Goal: Transaction & Acquisition: Purchase product/service

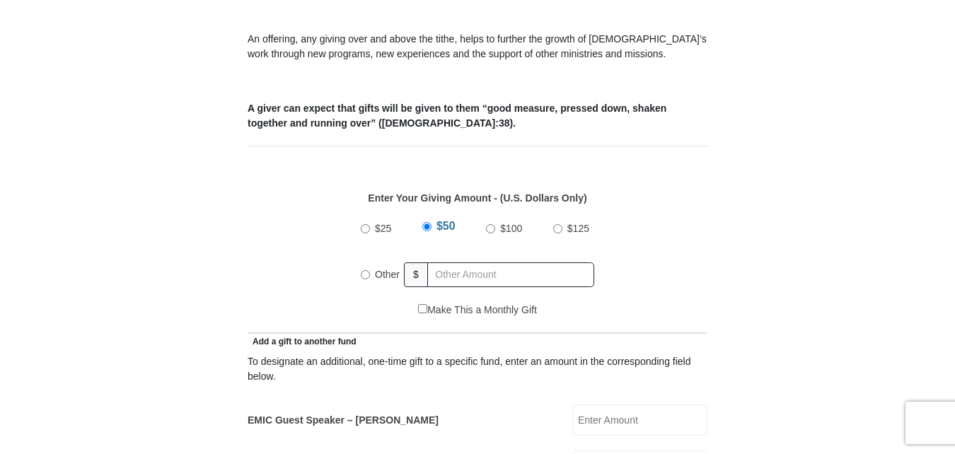
scroll to position [520, 0]
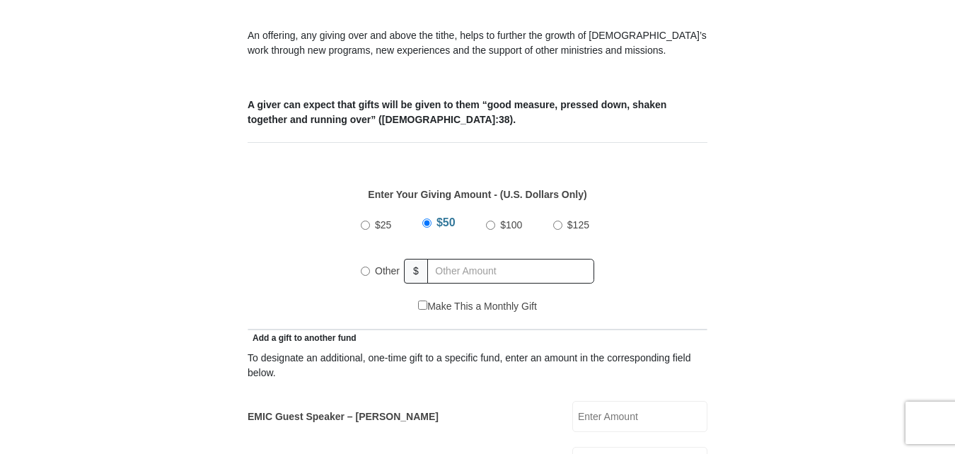
click at [366, 267] on input "Other" at bounding box center [365, 271] width 9 height 9
radio input "true"
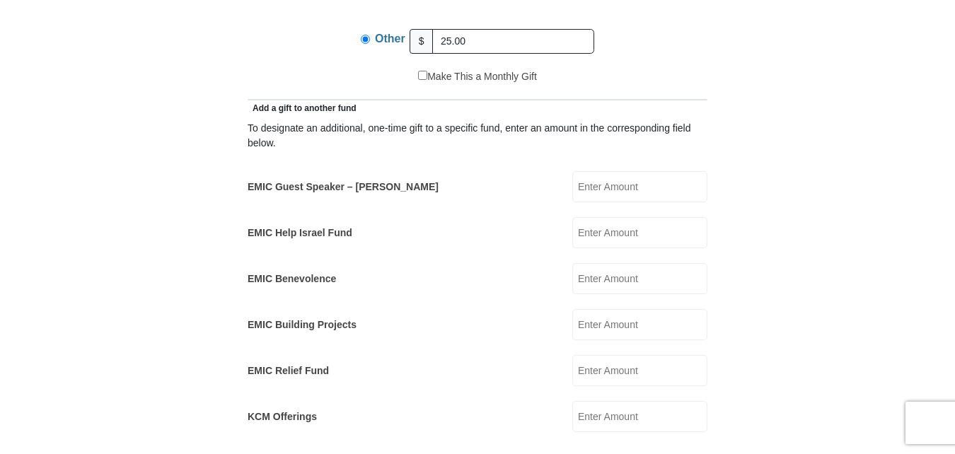
scroll to position [738, 0]
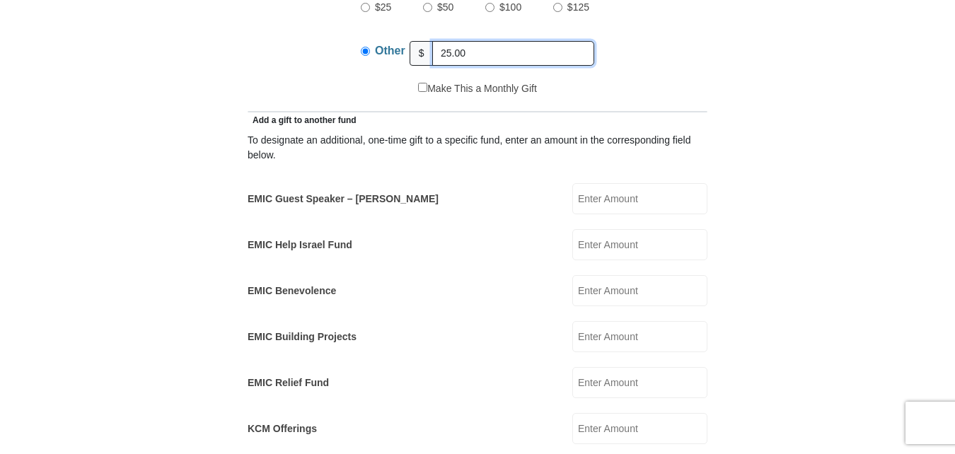
click at [489, 41] on input "25.00" at bounding box center [513, 53] width 162 height 25
type input "2"
click at [600, 187] on input "EMIC Guest Speaker – [PERSON_NAME]" at bounding box center [639, 198] width 135 height 31
type input "25.00"
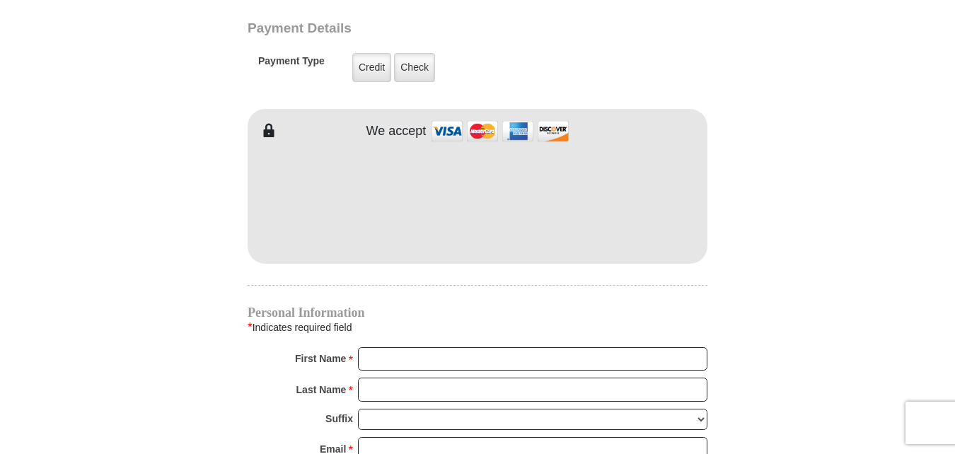
scroll to position [1226, 0]
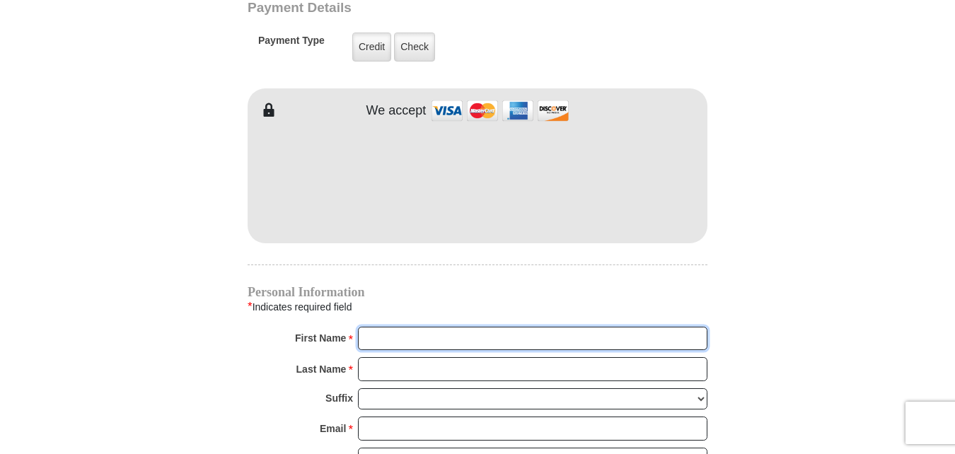
click at [420, 327] on input "First Name *" at bounding box center [532, 339] width 349 height 24
type input "[PERSON_NAME]"
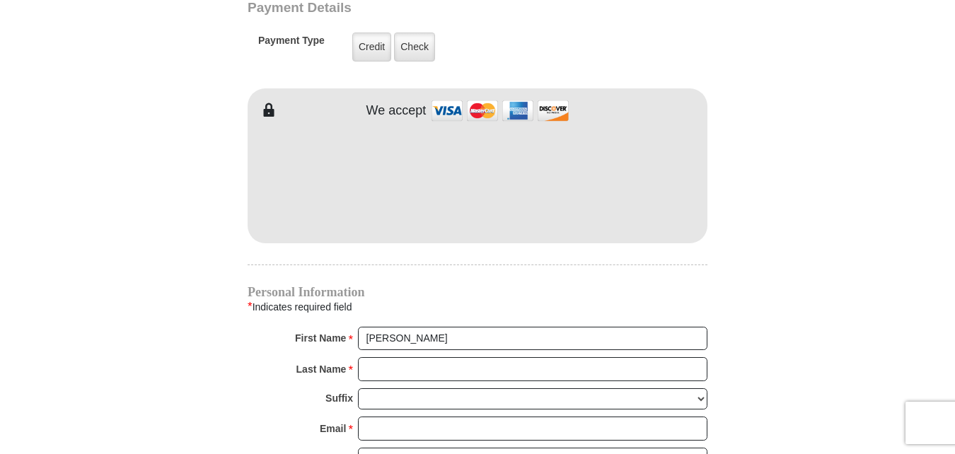
type input "400.00"
type input "50.00"
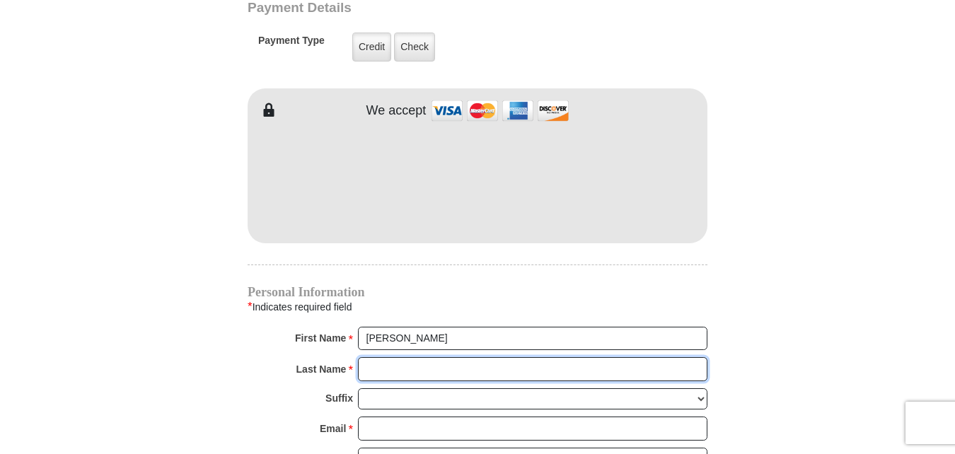
type input "Holland"
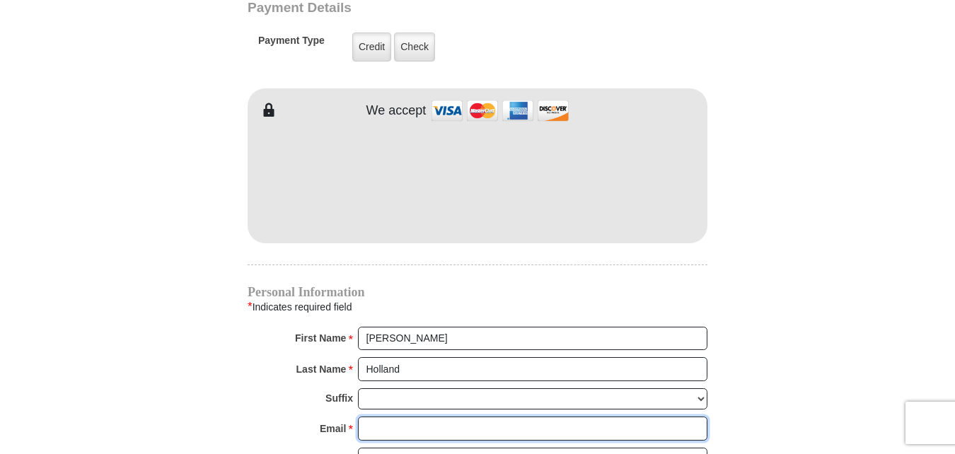
type input "[EMAIL_ADDRESS][DOMAIN_NAME]"
type input "[STREET_ADDRESS]"
type input "[GEOGRAPHIC_DATA]"
select select "[GEOGRAPHIC_DATA]"
type input "76137"
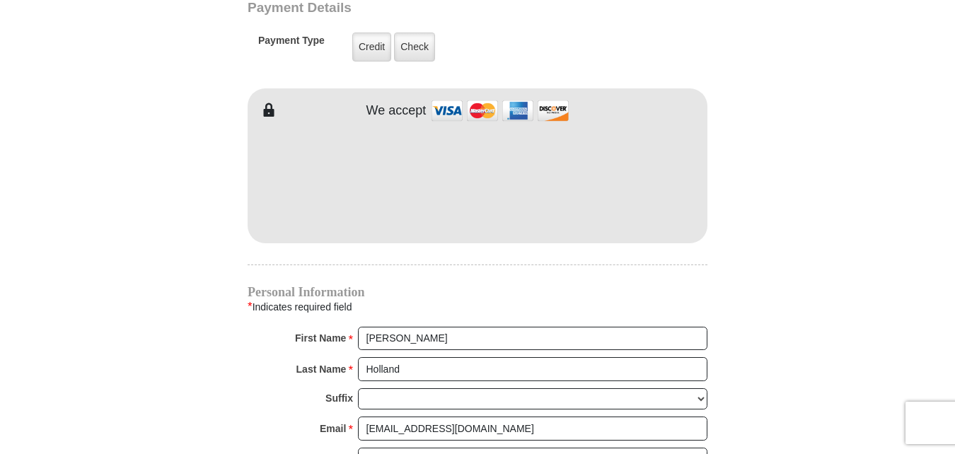
type input "9185686203"
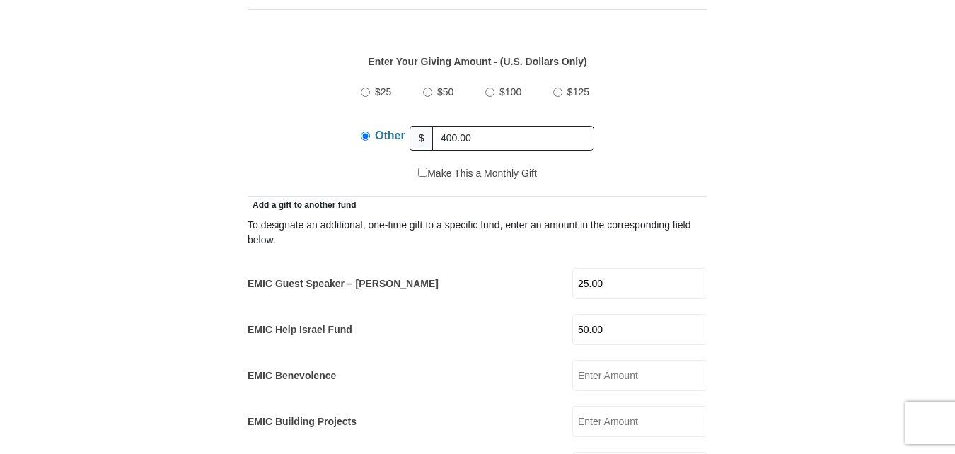
scroll to position [522, 0]
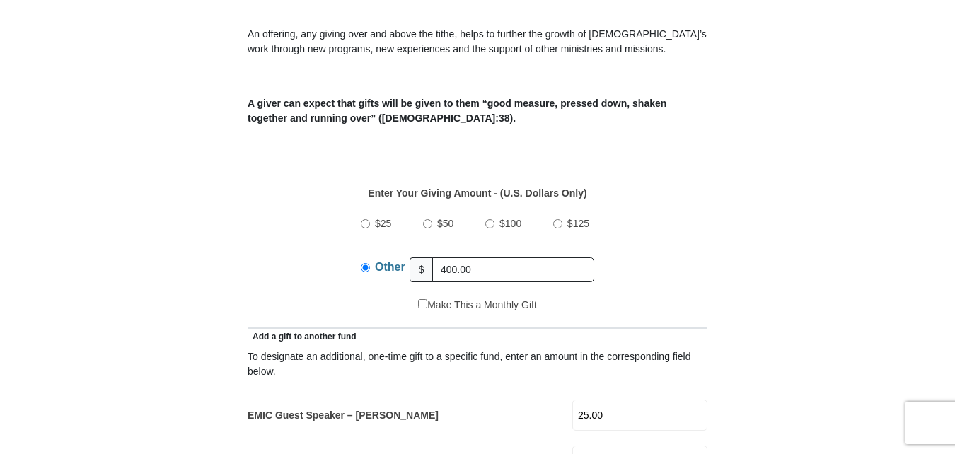
click at [363, 263] on input "Other" at bounding box center [365, 267] width 9 height 9
type input "4"
click at [360, 408] on label "EMIC Guest Speaker – [PERSON_NAME]" at bounding box center [343, 415] width 191 height 15
click at [572, 400] on input "25.00" at bounding box center [639, 415] width 135 height 31
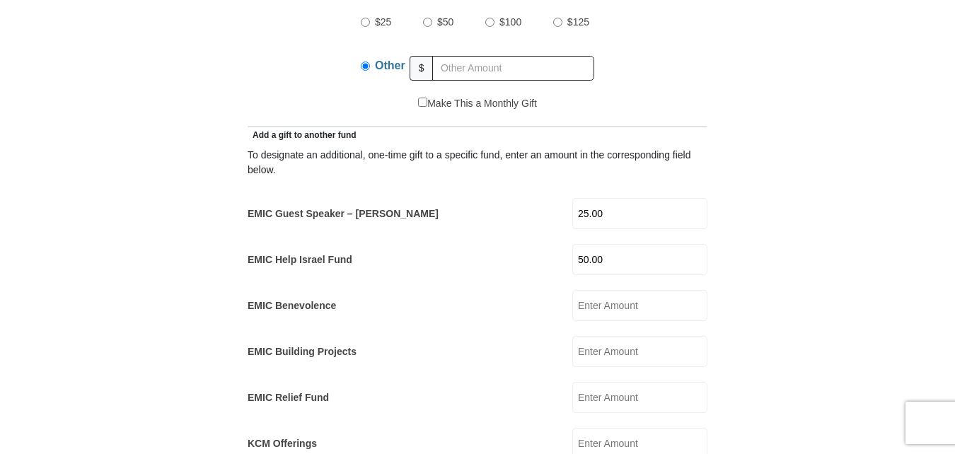
scroll to position [748, 0]
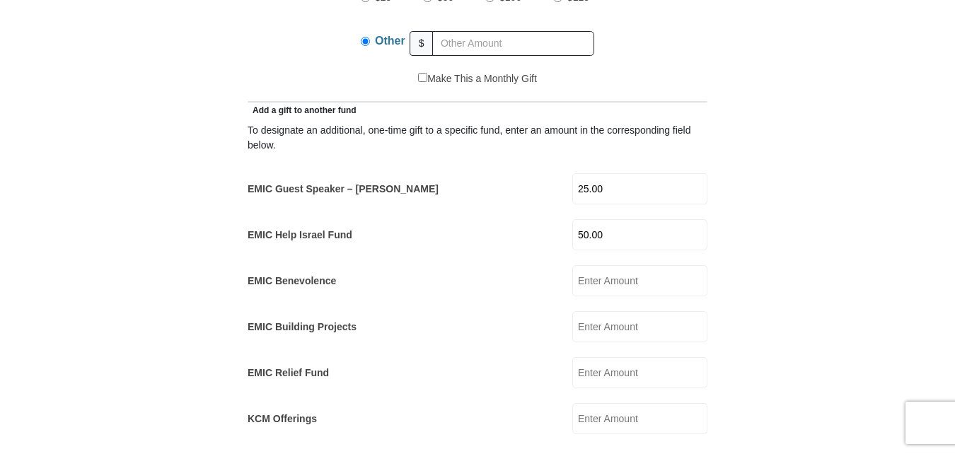
drag, startPoint x: 621, startPoint y: 211, endPoint x: 568, endPoint y: 210, distance: 53.0
click at [568, 219] on div "EMIC Help Israel Fund 50.00 EMIC Help Israel Fund Amount must be a valid number…" at bounding box center [478, 234] width 460 height 31
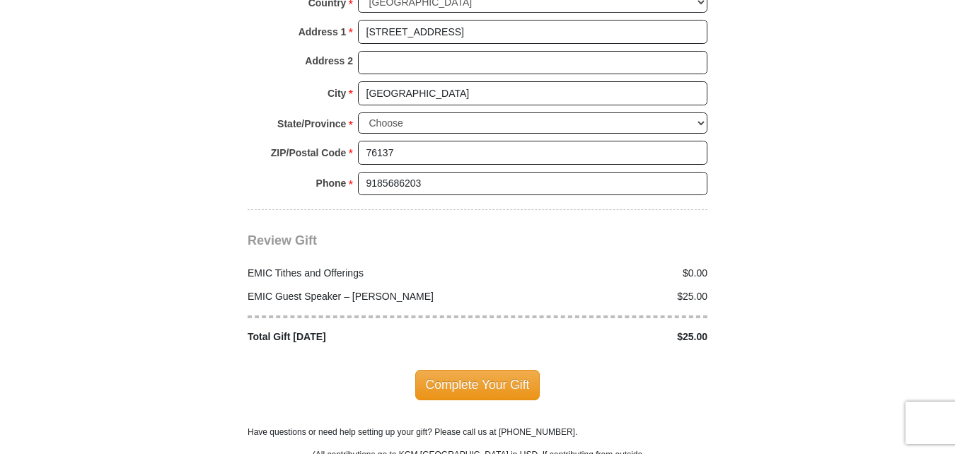
scroll to position [1690, 0]
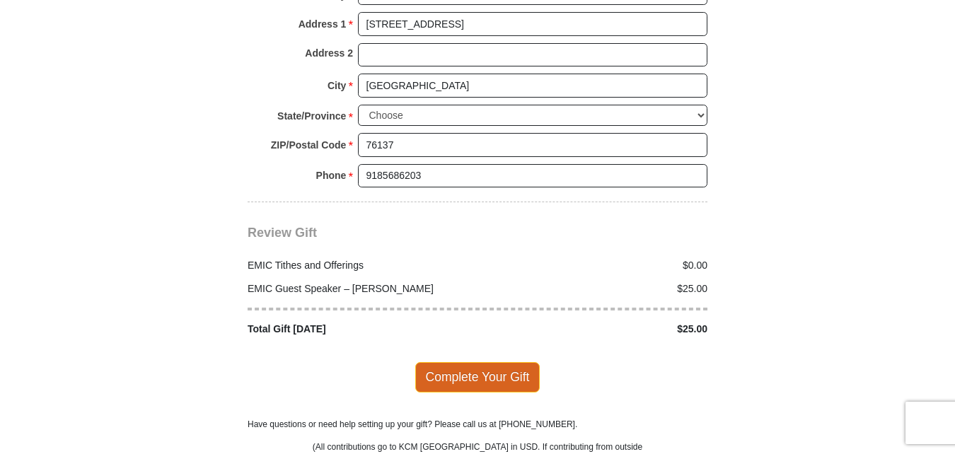
click at [488, 362] on span "Complete Your Gift" at bounding box center [477, 377] width 125 height 30
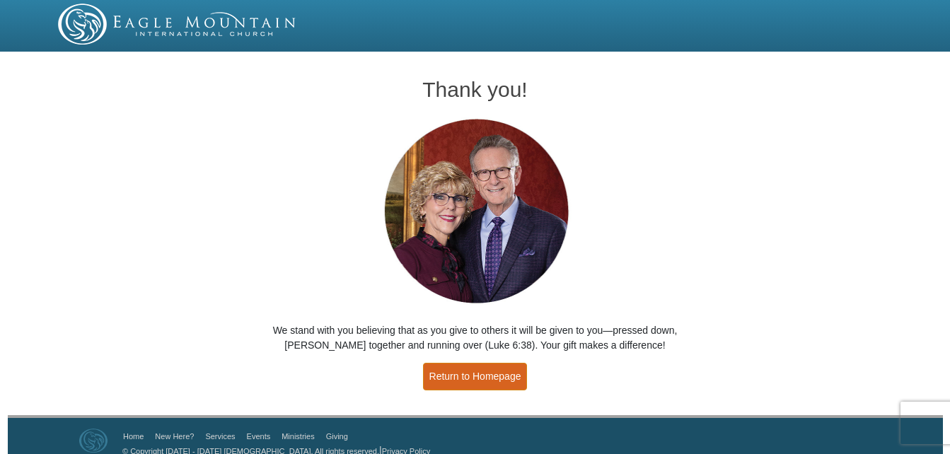
click at [496, 372] on link "Return to Homepage" at bounding box center [475, 377] width 105 height 28
